Goal: Complete application form: Complete application form

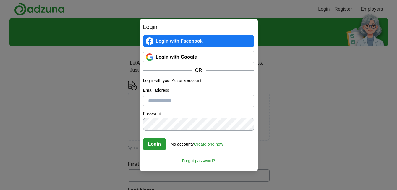
click at [187, 97] on input "Email address" at bounding box center [198, 101] width 111 height 12
type input "**********"
click at [155, 140] on button "Login" at bounding box center [154, 144] width 23 height 12
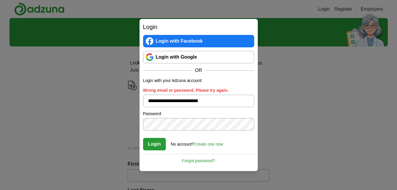
click at [156, 141] on button "Login" at bounding box center [154, 144] width 23 height 12
click at [156, 142] on button "Login" at bounding box center [154, 144] width 23 height 12
click at [209, 57] on link "Login with Google" at bounding box center [198, 57] width 111 height 12
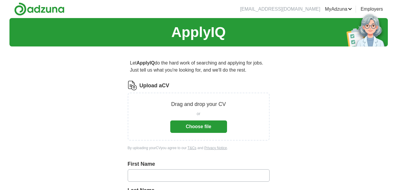
click at [197, 127] on button "Choose file" at bounding box center [198, 126] width 57 height 12
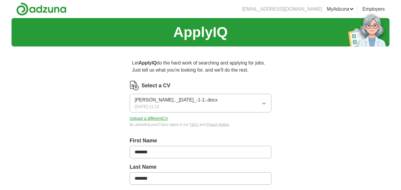
type input "*******"
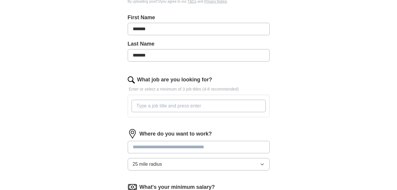
scroll to position [124, 0]
click at [207, 106] on input "What job are you looking for?" at bounding box center [199, 105] width 134 height 12
type input "P"
click at [260, 147] on div "Where do you want to work? 25 mile radius" at bounding box center [199, 151] width 142 height 46
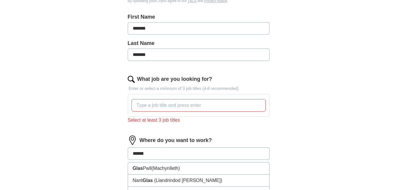
type input "*******"
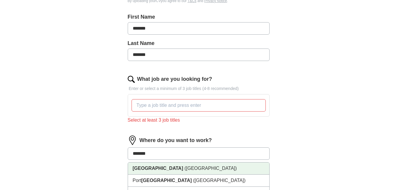
click at [184, 166] on span "([GEOGRAPHIC_DATA])" at bounding box center [210, 168] width 52 height 5
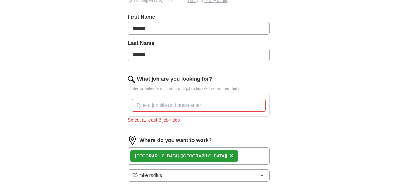
click at [262, 174] on icon "button" at bounding box center [262, 175] width 5 height 5
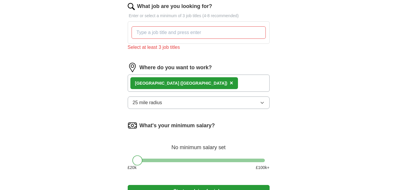
scroll to position [197, 0]
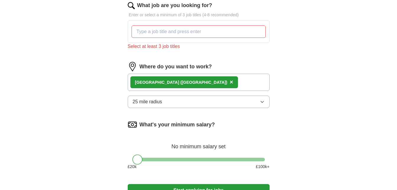
click at [262, 104] on icon "button" at bounding box center [262, 101] width 5 height 5
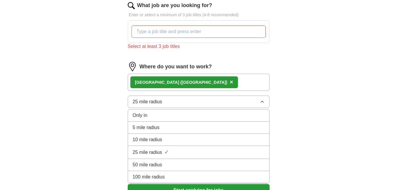
click at [183, 149] on div "25 mile radius ✓" at bounding box center [199, 152] width 132 height 8
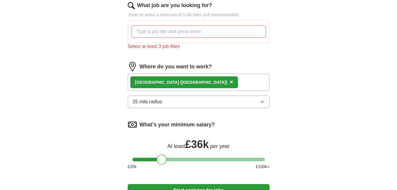
click at [161, 159] on div at bounding box center [198, 160] width 132 height 4
drag, startPoint x: 161, startPoint y: 159, endPoint x: 152, endPoint y: 163, distance: 10.0
click at [152, 163] on div at bounding box center [152, 159] width 10 height 10
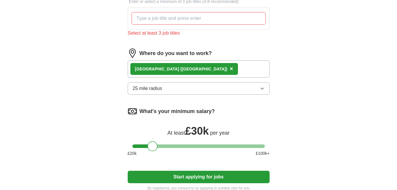
scroll to position [215, 0]
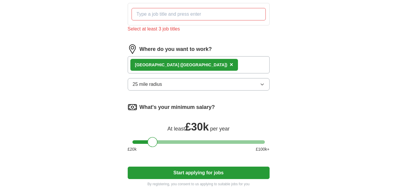
click at [171, 29] on div "Select at least 3 job titles" at bounding box center [199, 28] width 142 height 7
click at [207, 10] on input "What job are you looking for?" at bounding box center [199, 14] width 134 height 12
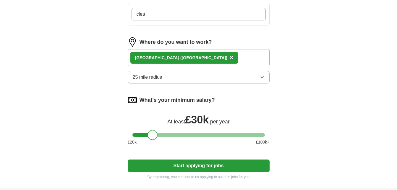
click at [153, 16] on input "clea" at bounding box center [199, 14] width 134 height 12
type input "c"
type input "Cleaner"
click at [215, 45] on div "Where do you want to work?" at bounding box center [199, 41] width 142 height 9
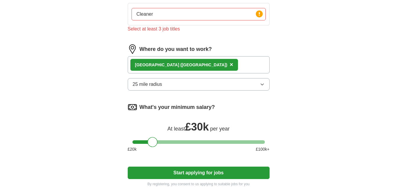
click at [237, 16] on input "Cleaner" at bounding box center [199, 14] width 134 height 12
click at [153, 14] on input "Cleaner" at bounding box center [199, 14] width 134 height 12
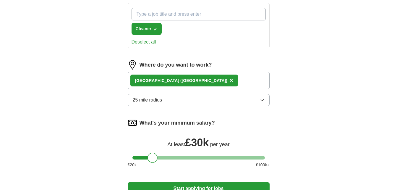
click at [211, 14] on input "What job are you looking for?" at bounding box center [199, 14] width 134 height 12
click at [139, 14] on input "production operative" at bounding box center [199, 14] width 134 height 12
click at [162, 15] on input "Production operative" at bounding box center [199, 14] width 134 height 12
type input "Production Operative"
click at [254, 15] on input "Production Operative" at bounding box center [199, 14] width 134 height 12
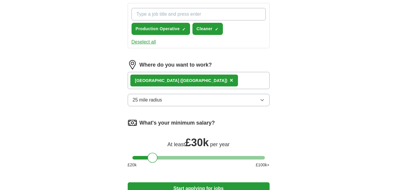
click at [204, 14] on input "What job are you looking for?" at bounding box center [199, 14] width 134 height 12
type input "w"
type input "Warehouse"
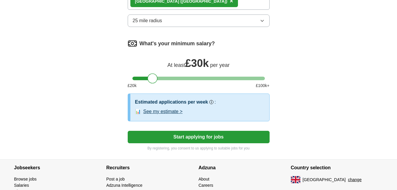
scroll to position [329, 0]
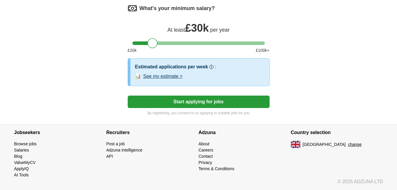
click at [199, 103] on button "Start applying for jobs" at bounding box center [199, 101] width 142 height 12
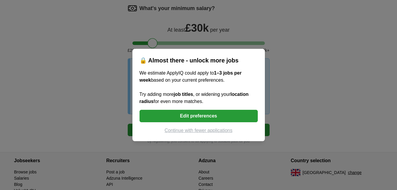
click at [234, 116] on button "Edit preferences" at bounding box center [199, 116] width 118 height 12
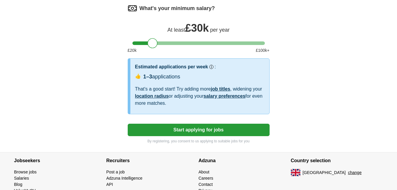
click at [220, 131] on button "Start applying for jobs" at bounding box center [199, 130] width 142 height 12
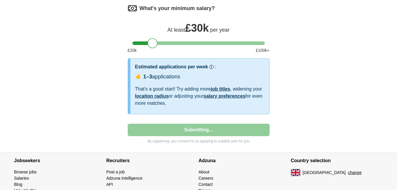
select select "**"
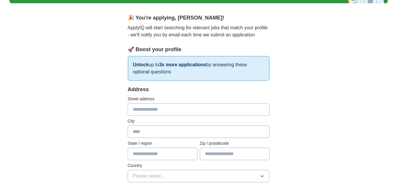
scroll to position [49, 0]
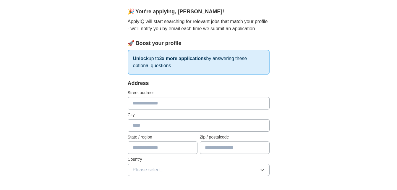
click at [191, 100] on input "text" at bounding box center [199, 103] width 142 height 12
type input "**********"
click at [148, 126] on input "text" at bounding box center [199, 125] width 142 height 12
type input "*******"
click at [241, 147] on input "text" at bounding box center [235, 147] width 70 height 12
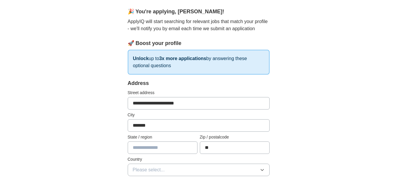
type input "*"
type input "*******"
click at [262, 172] on icon "button" at bounding box center [262, 169] width 5 height 5
click at [244, 181] on div "[GEOGRAPHIC_DATA]" at bounding box center [199, 183] width 132 height 7
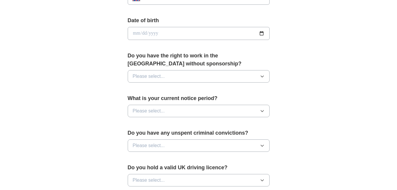
scroll to position [265, 0]
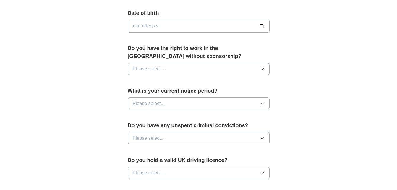
click at [386, 93] on div "**********" at bounding box center [198, 18] width 378 height 530
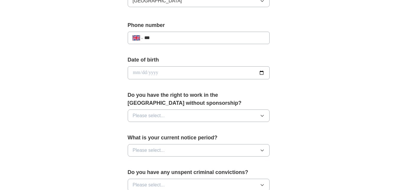
scroll to position [218, 0]
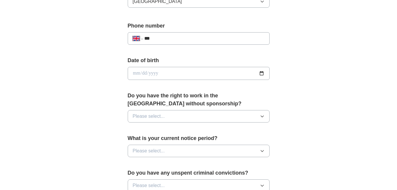
click at [167, 39] on input "***" at bounding box center [204, 38] width 120 height 7
type input "**********"
click at [159, 73] on input "date" at bounding box center [199, 73] width 142 height 13
click at [138, 72] on input "date" at bounding box center [199, 73] width 142 height 13
type input "**********"
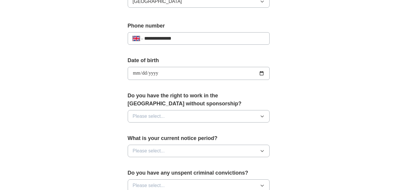
click at [264, 117] on icon "button" at bounding box center [262, 116] width 5 height 5
click at [186, 129] on div "Yes" at bounding box center [199, 129] width 132 height 7
click at [262, 149] on icon "button" at bounding box center [262, 150] width 5 height 5
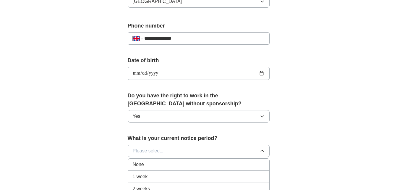
click at [233, 162] on div "None" at bounding box center [199, 164] width 132 height 7
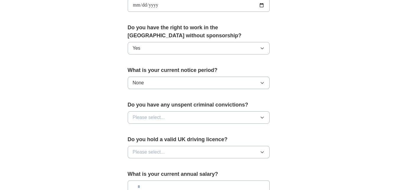
scroll to position [326, 0]
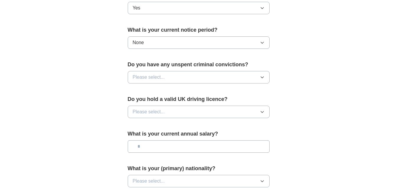
click at [262, 74] on button "Please select..." at bounding box center [199, 77] width 142 height 12
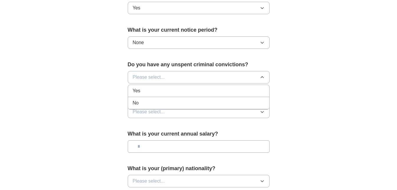
click at [177, 102] on div "No" at bounding box center [199, 102] width 132 height 7
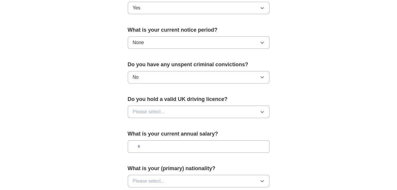
click at [262, 111] on icon "button" at bounding box center [262, 111] width 5 height 5
click at [177, 139] on div "No" at bounding box center [199, 137] width 132 height 7
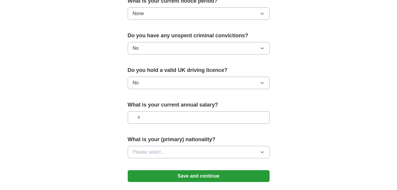
scroll to position [368, 0]
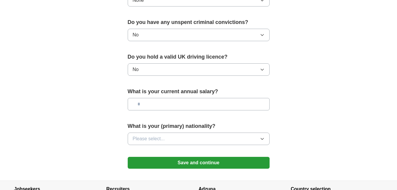
click at [261, 138] on icon "button" at bounding box center [262, 138] width 3 height 1
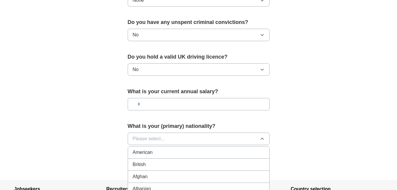
click at [211, 166] on div "British" at bounding box center [199, 164] width 132 height 7
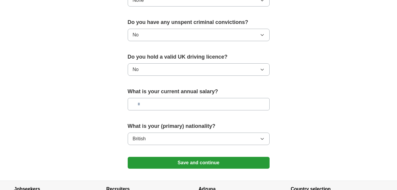
click at [225, 162] on button "Save and continue" at bounding box center [199, 163] width 142 height 12
